Goal: Navigation & Orientation: Go to known website

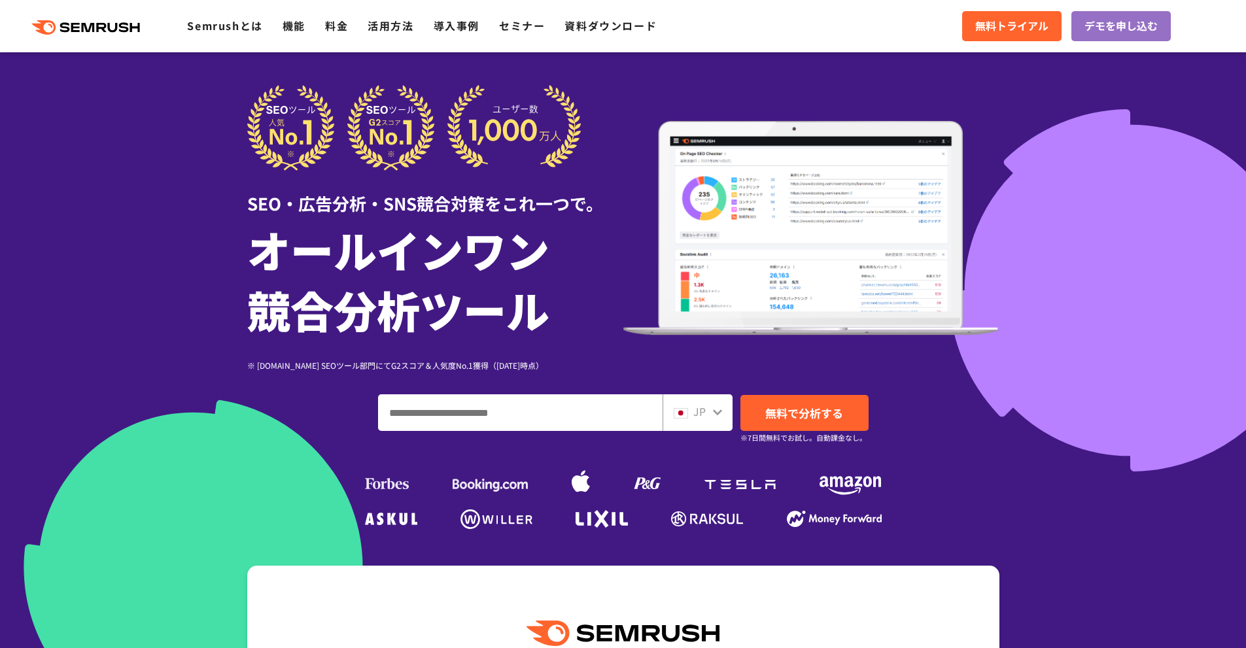
scroll to position [218, 0]
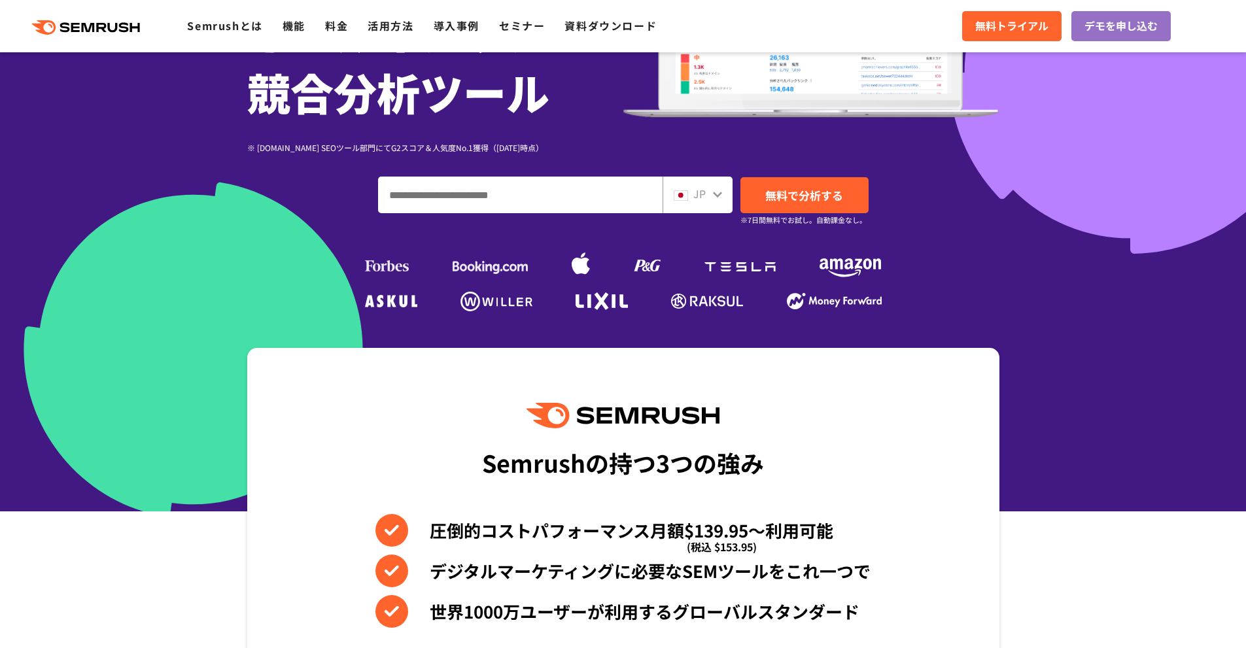
click at [491, 209] on input "ドメイン、キーワードまたはURLを入力してください" at bounding box center [520, 194] width 283 height 35
click at [782, 188] on span "無料で分析する" at bounding box center [804, 195] width 78 height 16
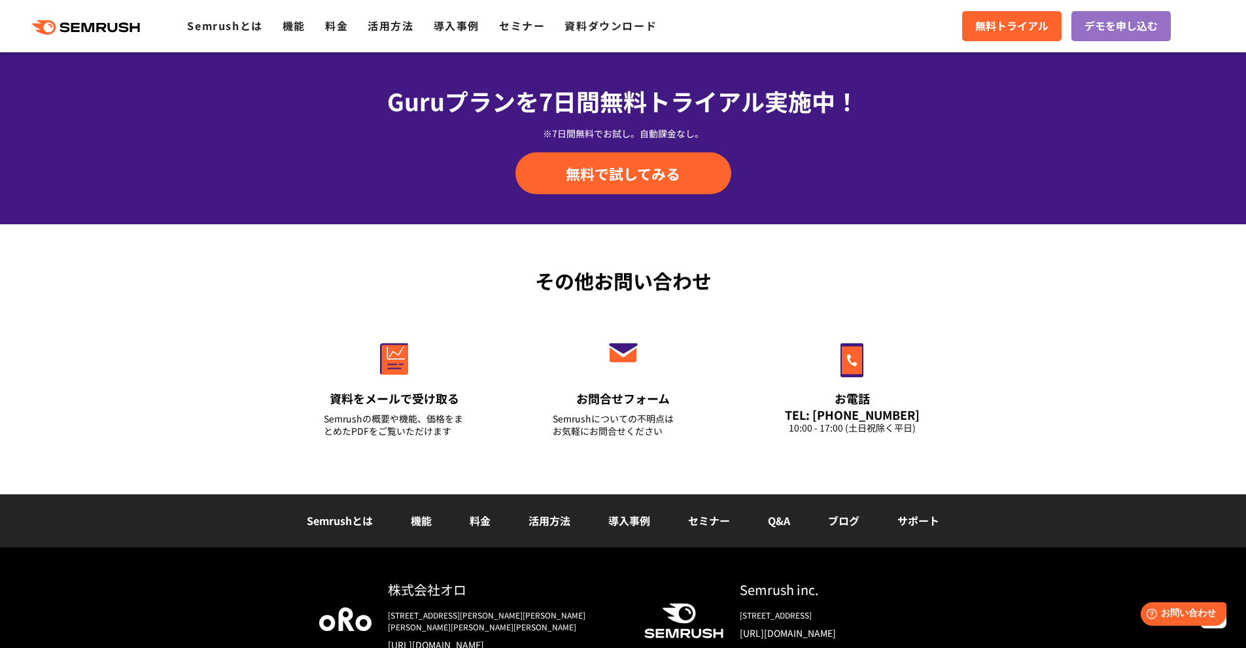
scroll to position [4345, 0]
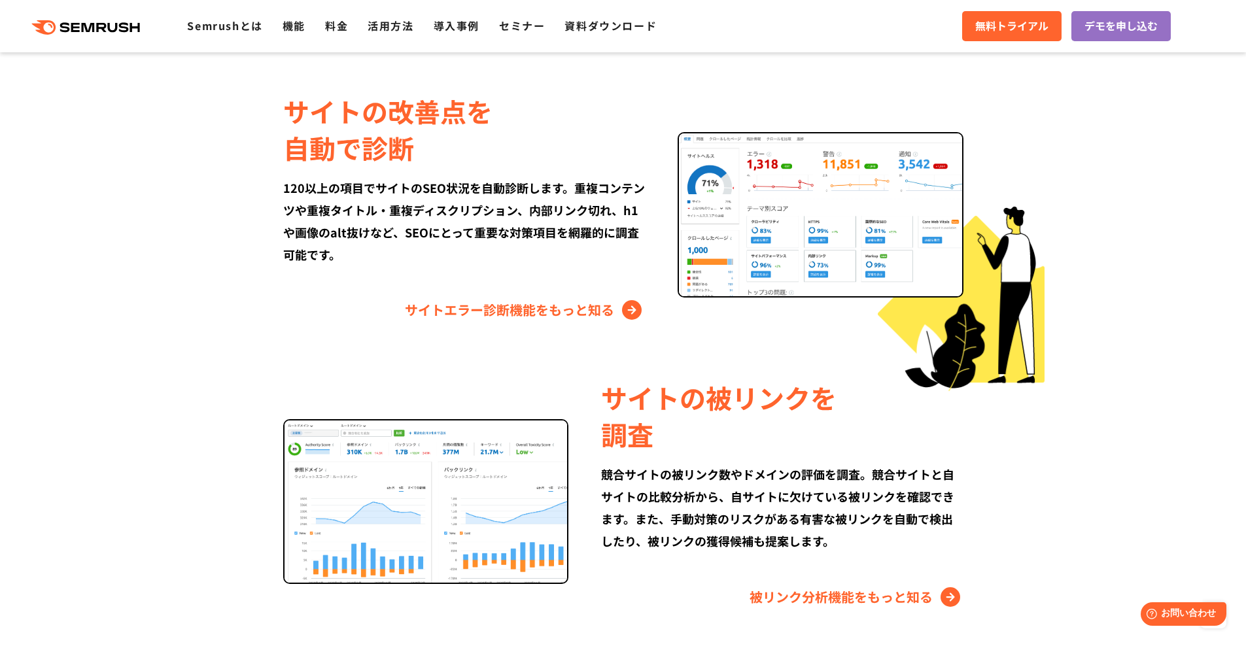
scroll to position [2399, 0]
